Goal: Task Accomplishment & Management: Manage account settings

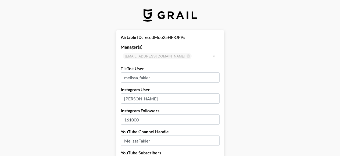
select select "USD"
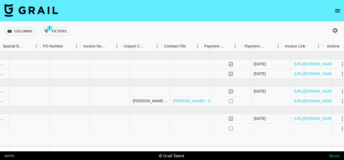
scroll to position [0, 549]
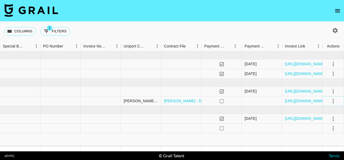
click at [333, 100] on icon "select merge strategy" at bounding box center [333, 101] width 6 height 6
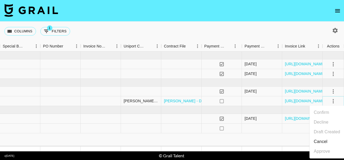
click at [333, 100] on icon "select merge strategy" at bounding box center [333, 101] width 6 height 6
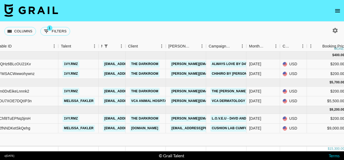
scroll to position [0, 0]
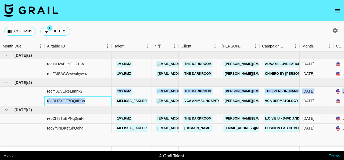
drag, startPoint x: 91, startPoint y: 98, endPoint x: 107, endPoint y: 98, distance: 16.2
click at [108, 97] on div "recDU7XOE7DQtIP3n" at bounding box center [77, 101] width 67 height 10
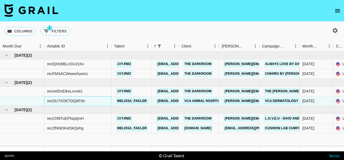
click at [107, 98] on div "recDU7XOE7DQtIP3n" at bounding box center [77, 101] width 67 height 10
click at [101, 102] on div "recDU7XOE7DQtIP3n" at bounding box center [77, 101] width 67 height 10
drag, startPoint x: 26, startPoint y: 98, endPoint x: 34, endPoint y: 99, distance: 7.6
click at [34, 99] on div at bounding box center [22, 101] width 44 height 10
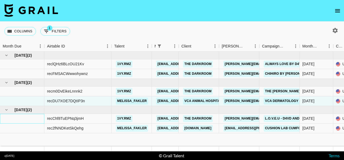
click at [34, 115] on div at bounding box center [22, 119] width 44 height 10
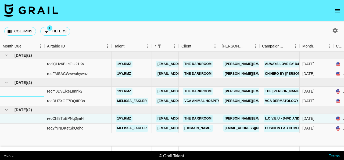
click at [34, 105] on div at bounding box center [22, 101] width 44 height 10
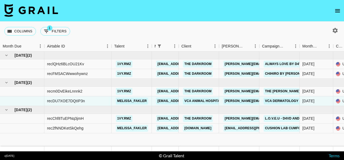
click at [99, 28] on div "Columns 1 Filters + Booking" at bounding box center [172, 31] width 344 height 19
